Goal: Task Accomplishment & Management: Manage account settings

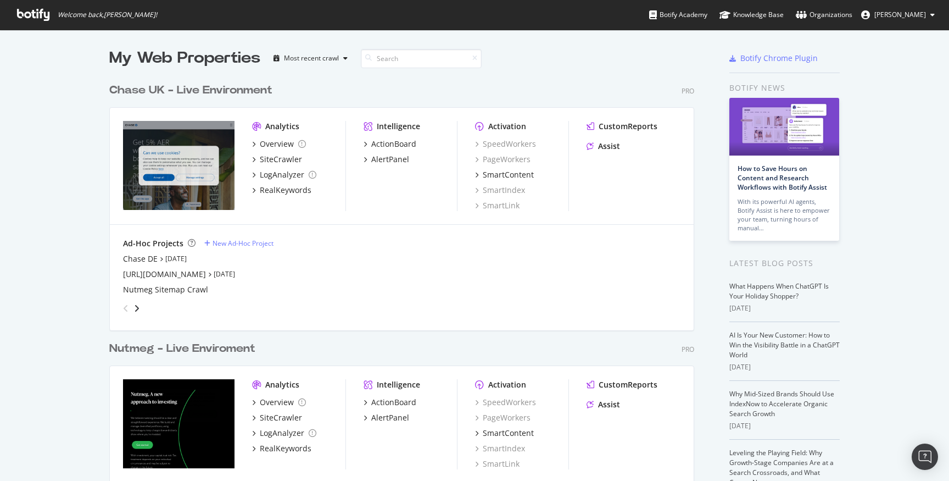
click at [906, 18] on span "[PERSON_NAME]" at bounding box center [900, 14] width 52 height 9
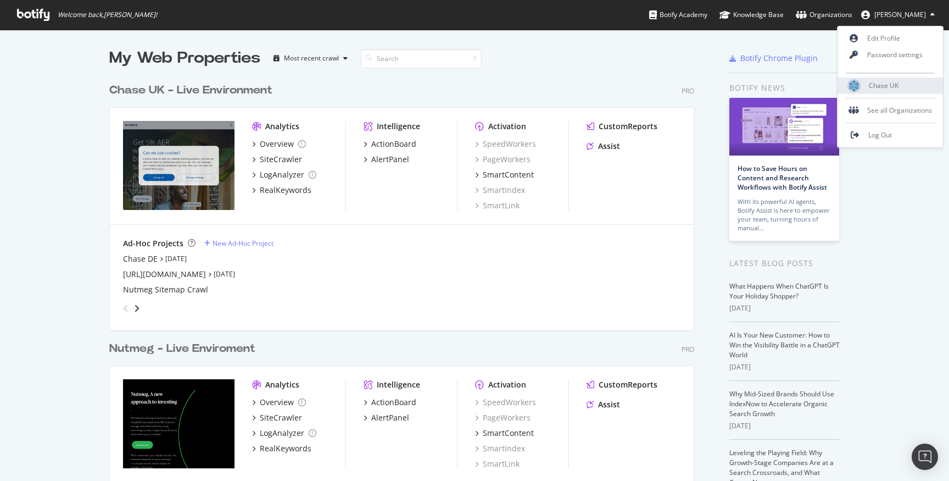
click at [879, 85] on span "Chase UK" at bounding box center [884, 85] width 30 height 9
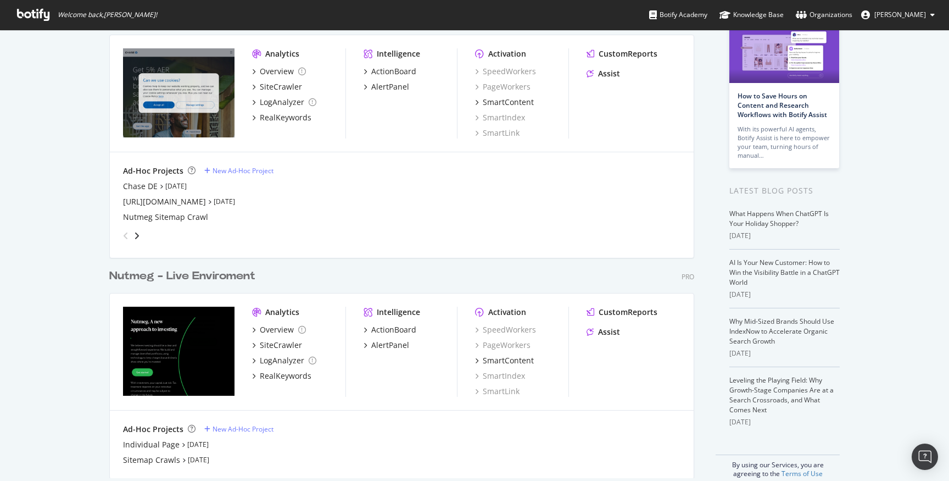
scroll to position [87, 0]
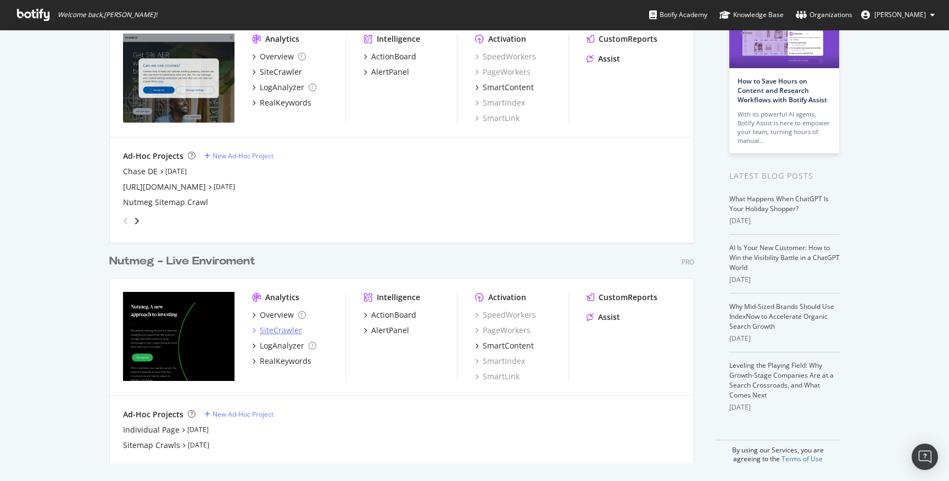
click at [283, 328] on div "SiteCrawler" at bounding box center [281, 330] width 42 height 11
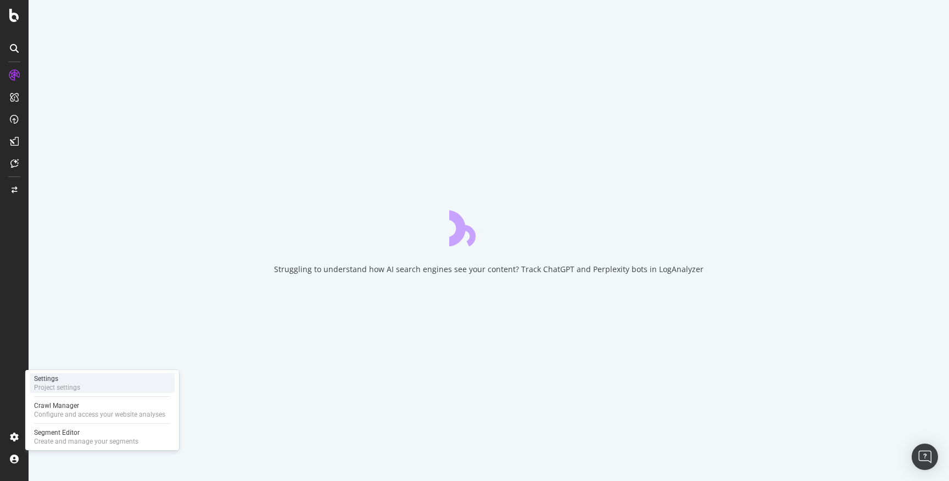
click at [69, 378] on div "Settings" at bounding box center [57, 378] width 46 height 9
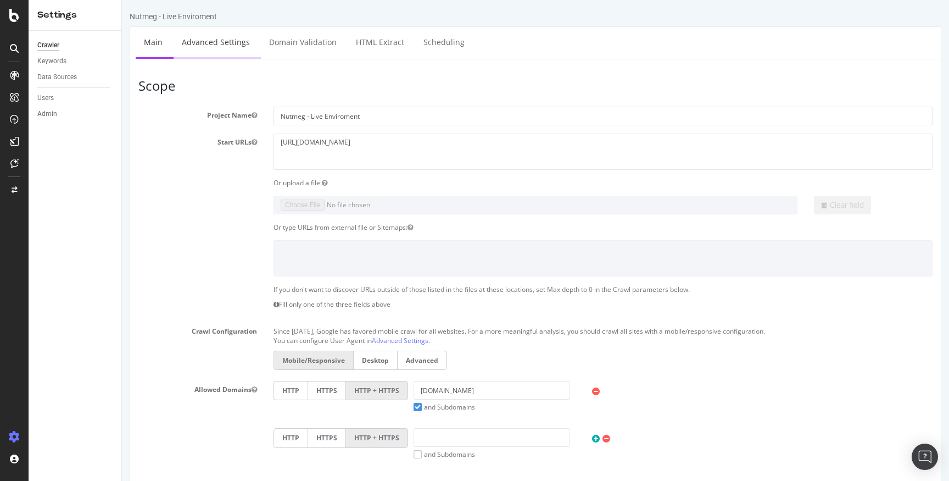
click at [226, 46] on link "Advanced Settings" at bounding box center [216, 42] width 85 height 30
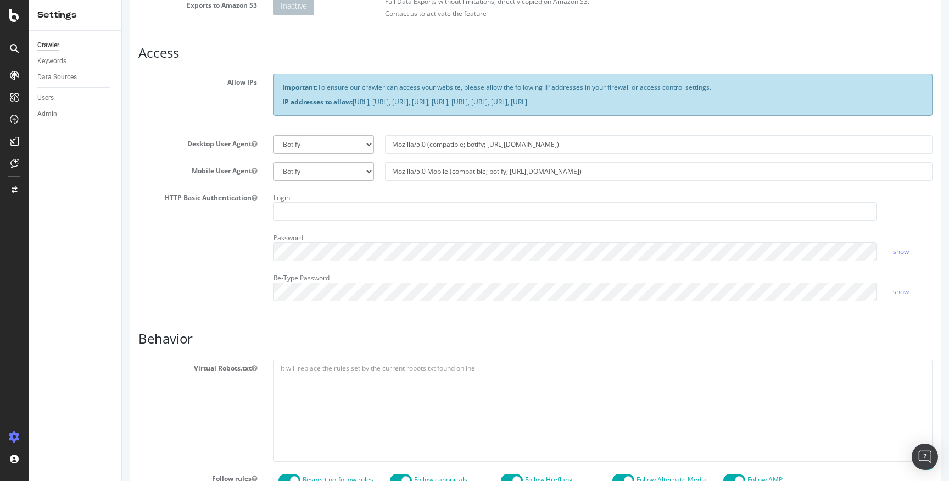
scroll to position [171, 0]
drag, startPoint x: 841, startPoint y: 103, endPoint x: 277, endPoint y: 80, distance: 564.5
click at [277, 80] on div "Important: To ensure our crawler can access your website, please allow the foll…" at bounding box center [603, 95] width 659 height 42
copy div "Important: To ensure our crawler can access your website, please allow the foll…"
click at [256, 228] on div "HTTP Basic Authentication Login Password show Re-Type Password show" at bounding box center [535, 249] width 811 height 120
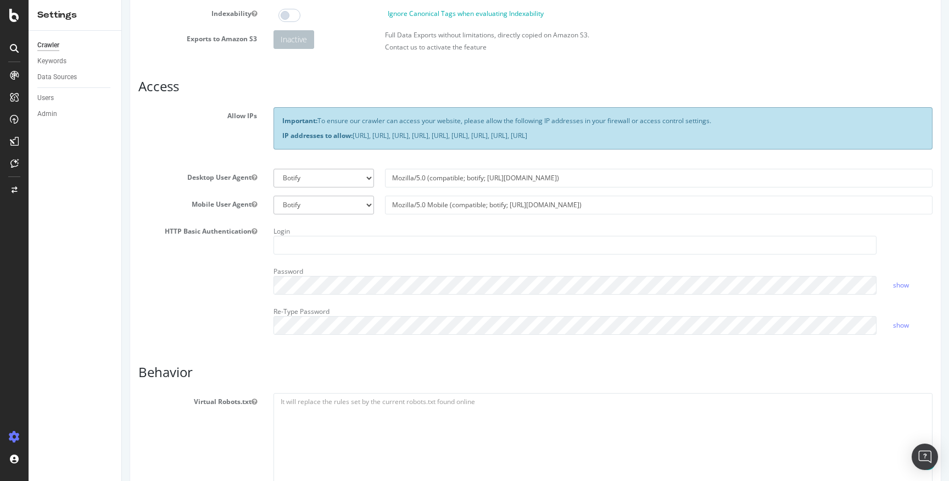
scroll to position [145, 0]
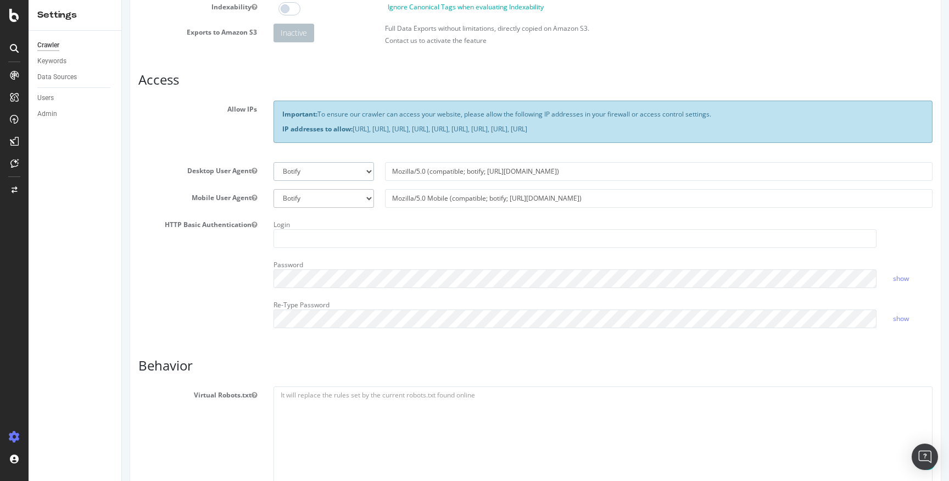
click at [348, 171] on select "Botify Googlebot Chrome Firefox Edge Custom" at bounding box center [324, 171] width 101 height 19
click at [274, 162] on select "Botify Googlebot Chrome Firefox Edge Custom" at bounding box center [324, 171] width 101 height 19
